Goal: Task Accomplishment & Management: Use online tool/utility

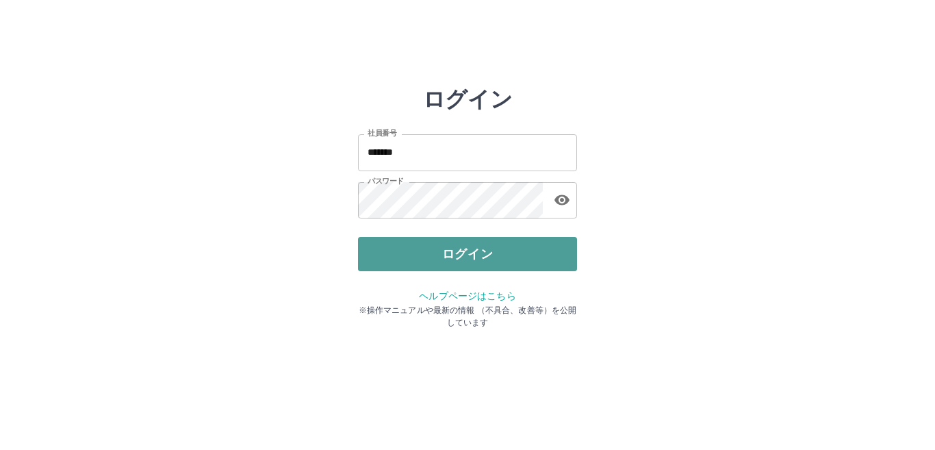
click at [372, 248] on button "ログイン" at bounding box center [467, 254] width 219 height 34
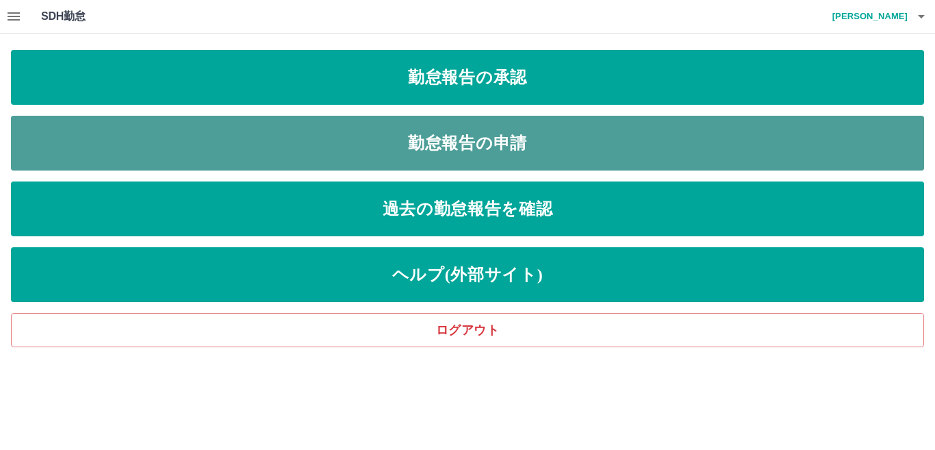
click at [203, 131] on link "勤怠報告の申請" at bounding box center [467, 143] width 913 height 55
